Goal: Book appointment/travel/reservation

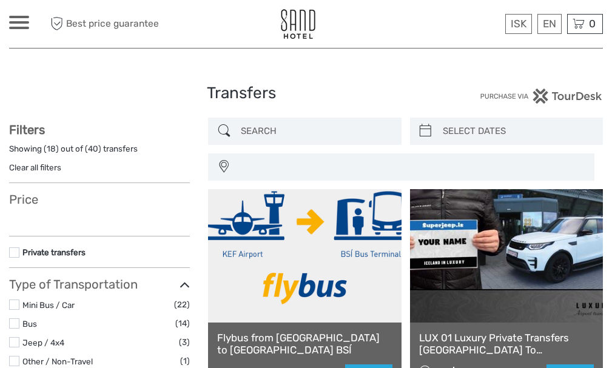
select select
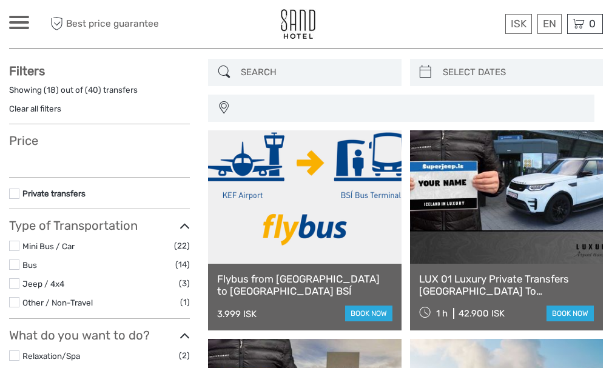
scroll to position [61, 0]
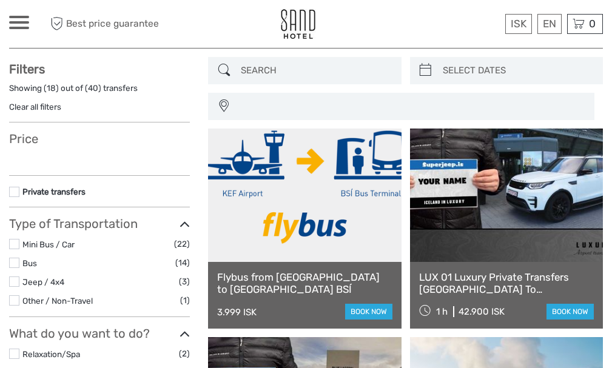
select select
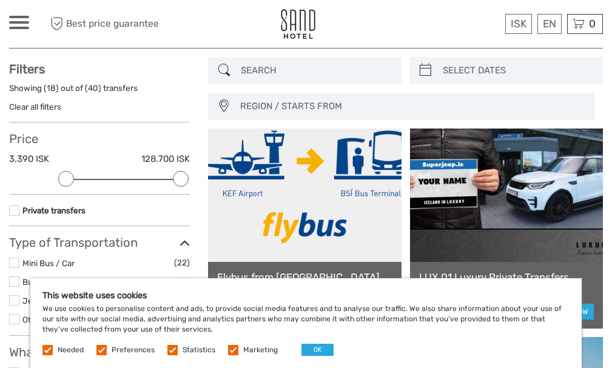
scroll to position [0, 0]
click at [325, 352] on button "OK" at bounding box center [318, 350] width 32 height 12
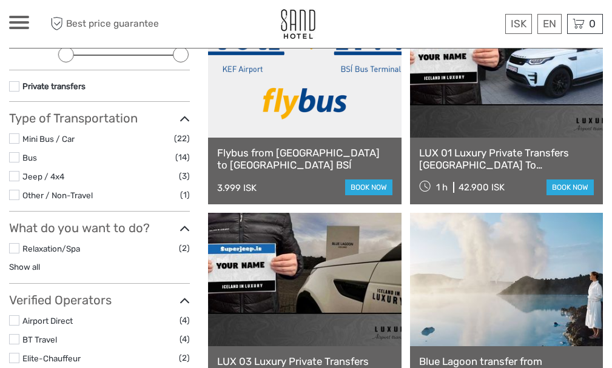
scroll to position [182, 0]
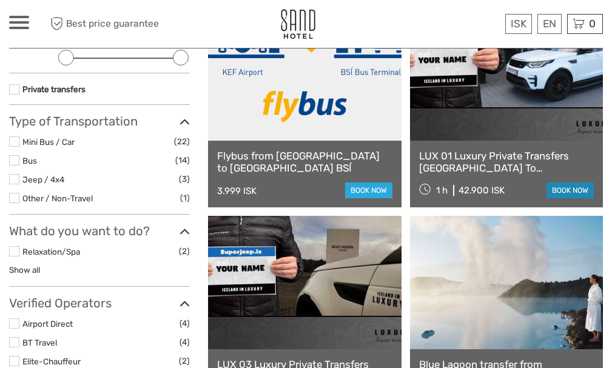
click at [558, 193] on link "book now" at bounding box center [570, 191] width 47 height 16
